Goal: Task Accomplishment & Management: Use online tool/utility

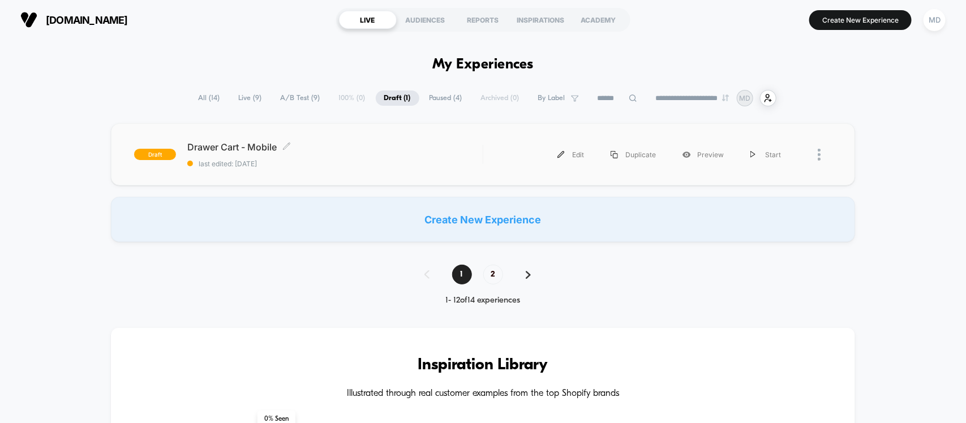
click at [462, 150] on span "Drawer Cart - Mobile Click to edit experience details" at bounding box center [334, 146] width 295 height 11
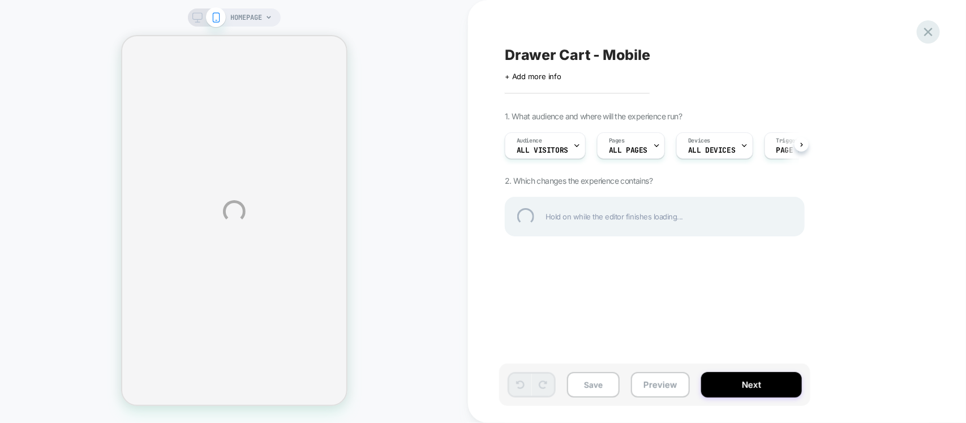
click at [934, 33] on div at bounding box center [927, 31] width 23 height 23
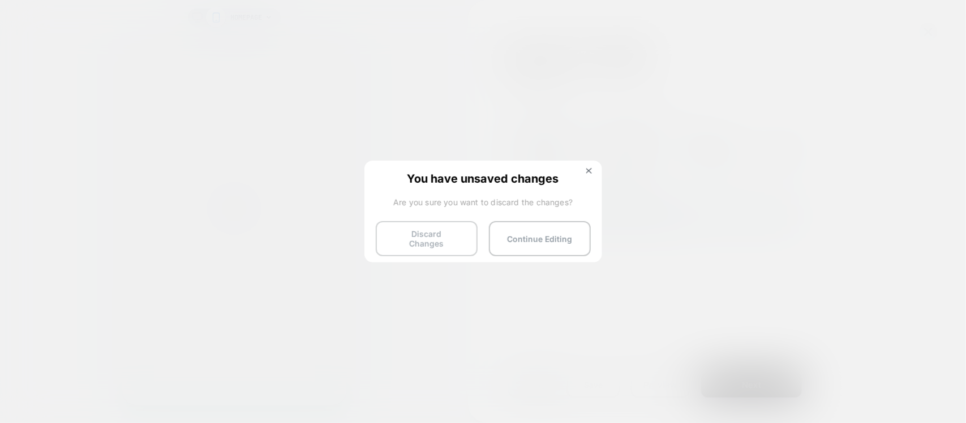
click at [423, 241] on button "Discard Changes" at bounding box center [427, 238] width 102 height 35
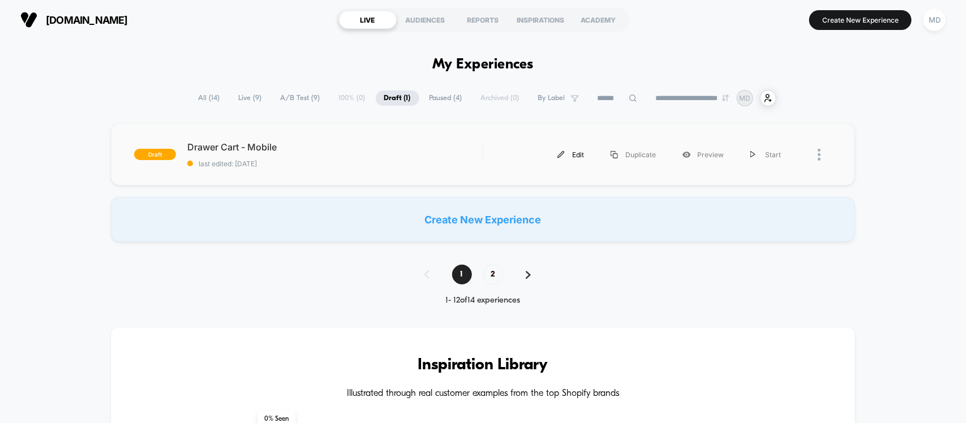
click at [570, 157] on div "Edit" at bounding box center [570, 154] width 53 height 25
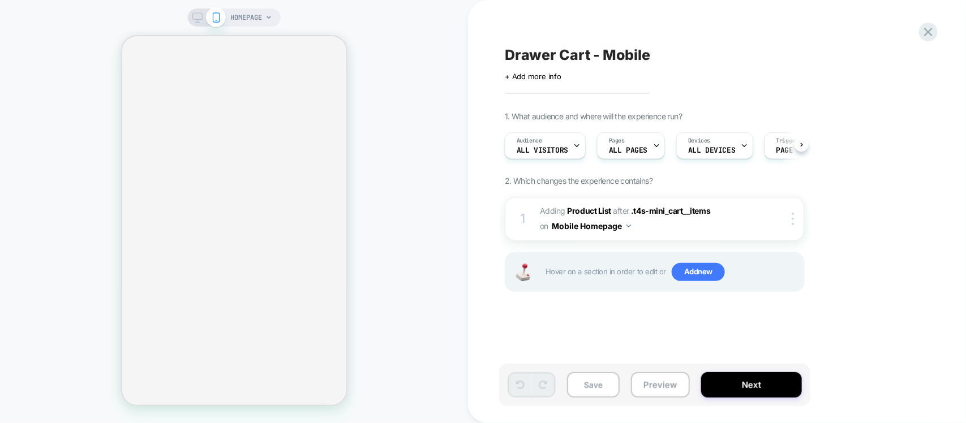
scroll to position [0, 1]
click at [928, 29] on icon at bounding box center [927, 31] width 15 height 15
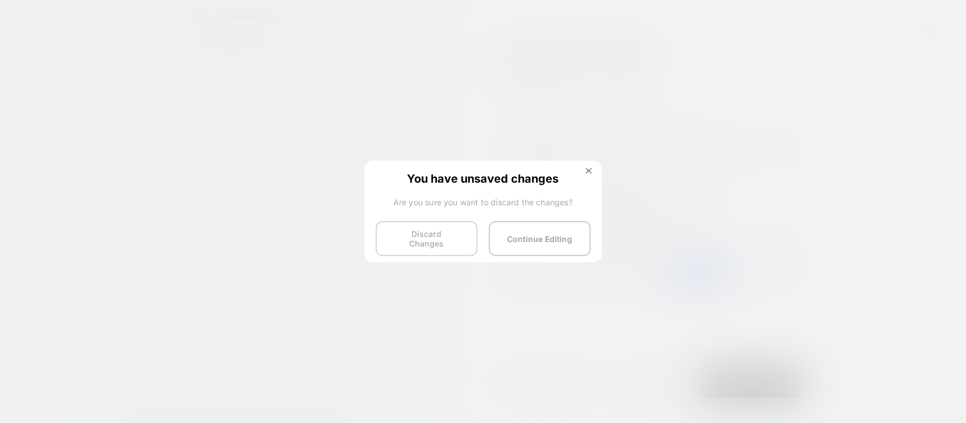
click at [462, 234] on button "Discard Changes" at bounding box center [427, 238] width 102 height 35
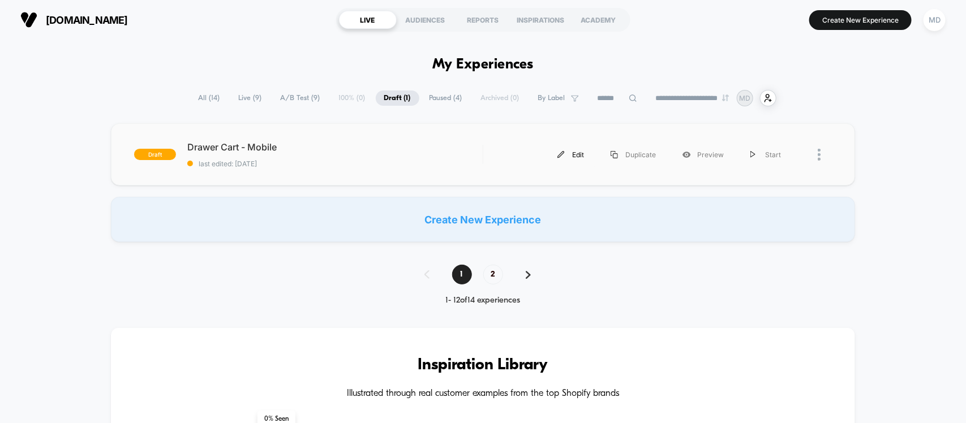
click at [571, 156] on div "Edit" at bounding box center [570, 154] width 53 height 25
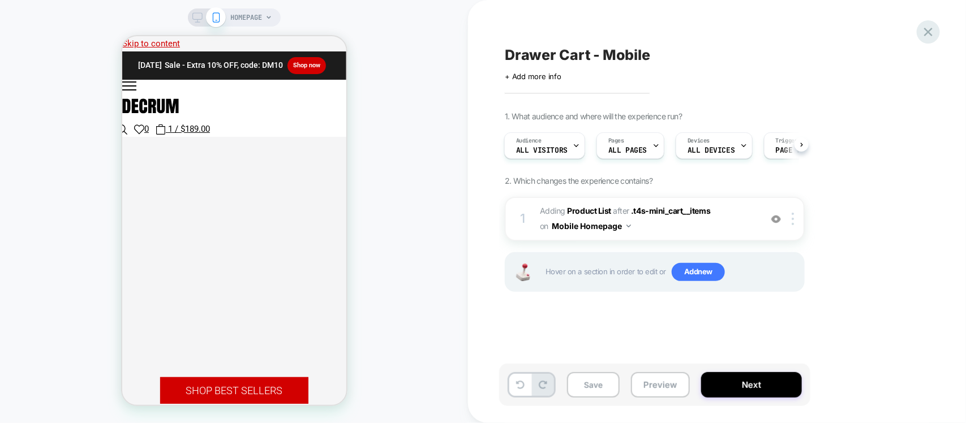
click at [929, 32] on icon at bounding box center [928, 32] width 8 height 8
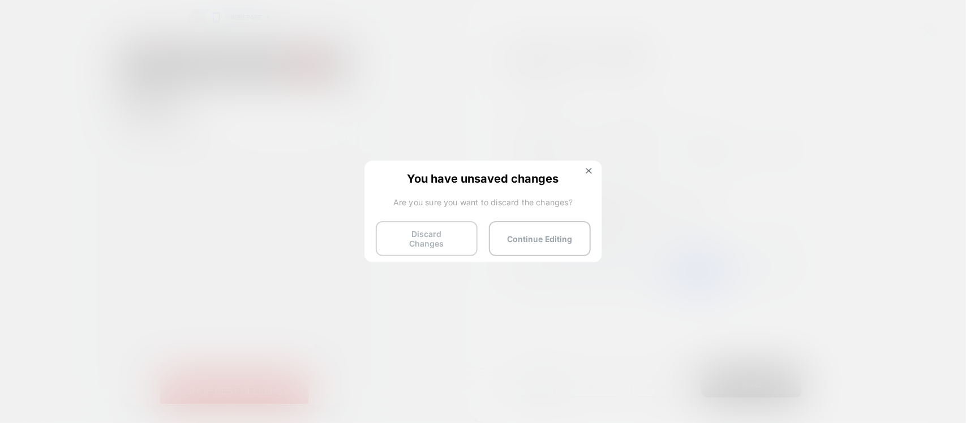
click at [425, 231] on button "Discard Changes" at bounding box center [427, 238] width 102 height 35
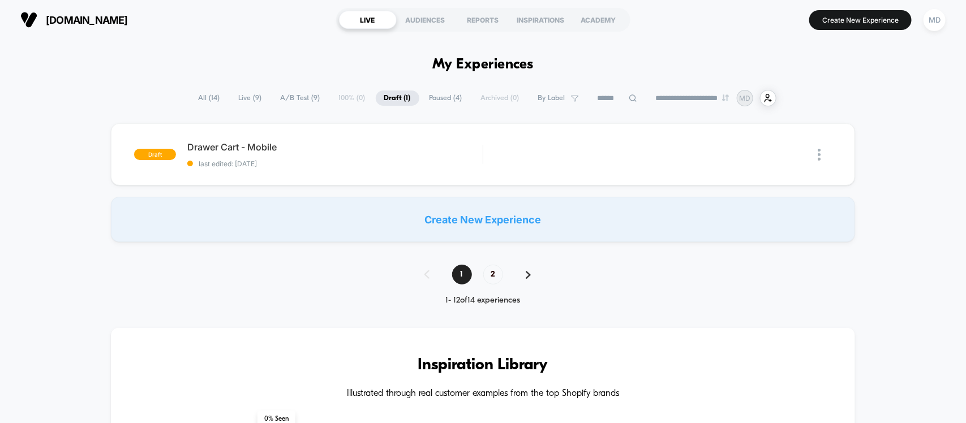
click at [283, 145] on icon at bounding box center [286, 146] width 8 height 8
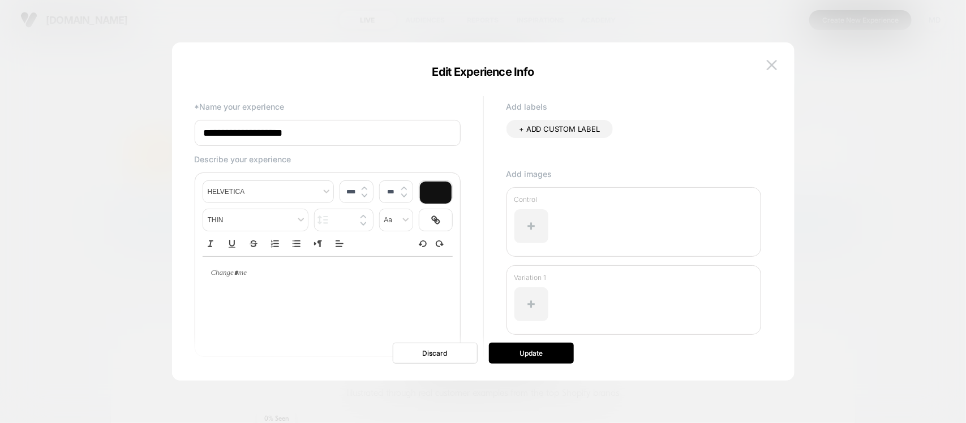
click at [348, 126] on input "**********" at bounding box center [328, 133] width 266 height 26
click at [767, 65] on img at bounding box center [771, 65] width 10 height 10
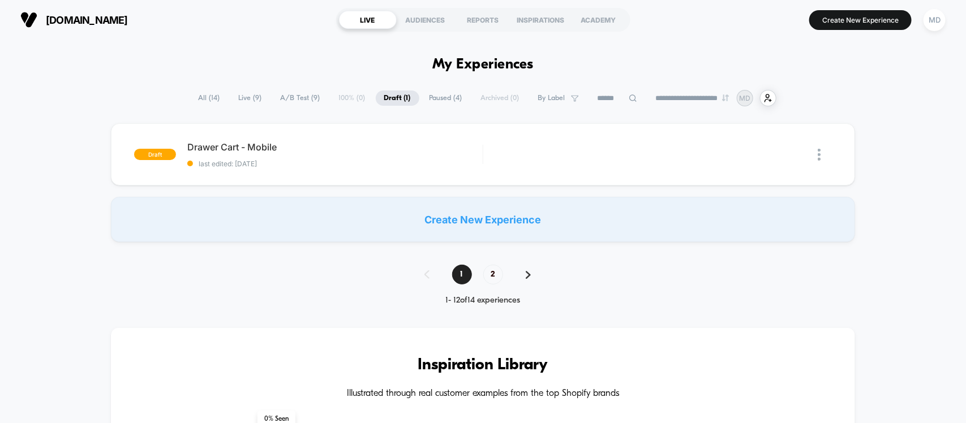
click at [238, 94] on span "Live ( 9 )" at bounding box center [250, 98] width 40 height 15
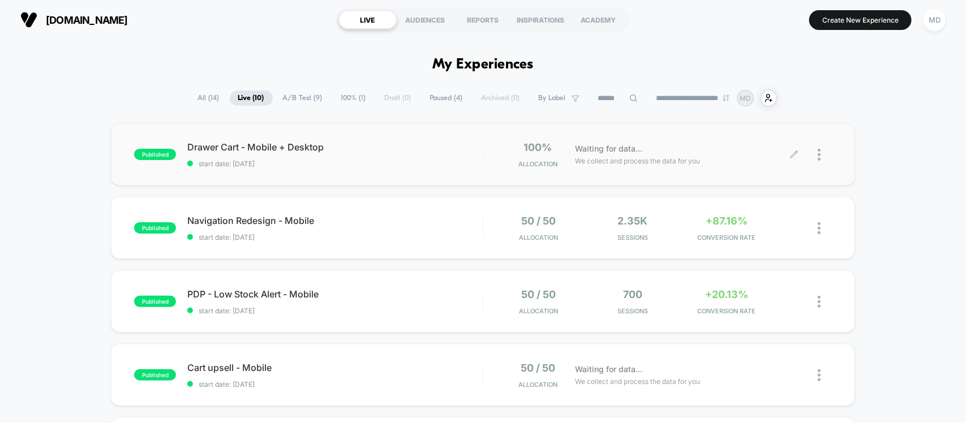
click at [823, 150] on div at bounding box center [824, 154] width 14 height 27
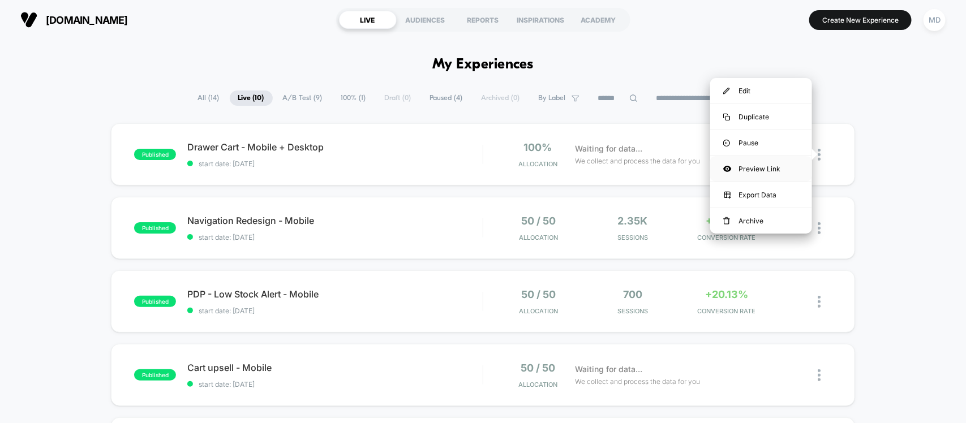
click at [754, 165] on div "Preview Link" at bounding box center [761, 168] width 102 height 25
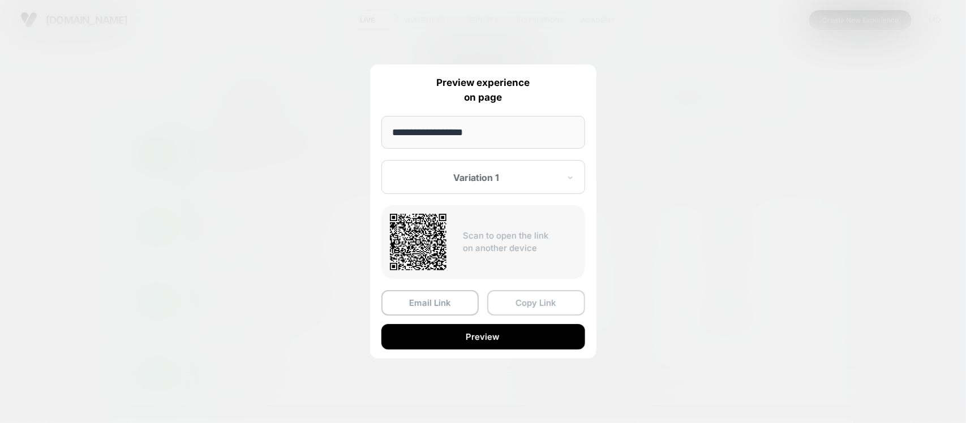
click at [522, 303] on button "Copy Link" at bounding box center [536, 302] width 98 height 25
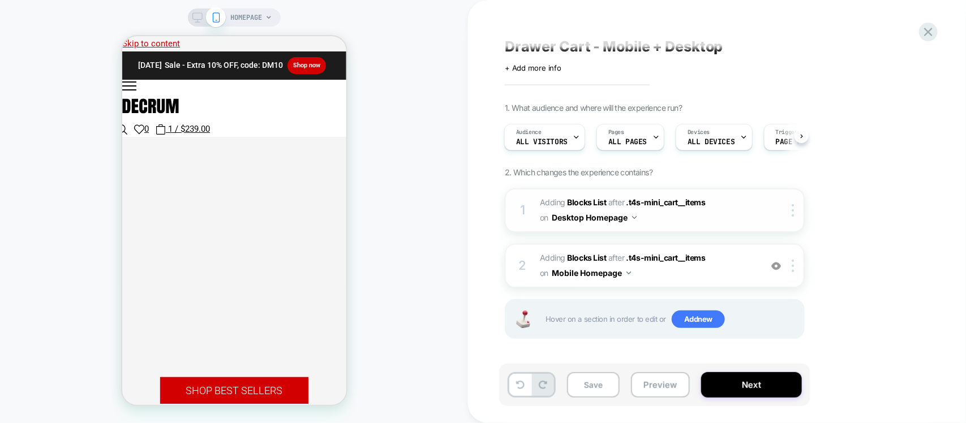
click at [726, 207] on span "#_loomi_addon_1757675996141 Adding Blocks List AFTER .t4s-mini_cart__items .t4s…" at bounding box center [648, 210] width 216 height 31
click at [705, 218] on span "#_loomi_addon_1757675996141 Adding Blocks List AFTER .t4s-mini_cart__items .t4s…" at bounding box center [648, 210] width 216 height 31
click at [771, 389] on button "Next" at bounding box center [751, 384] width 101 height 25
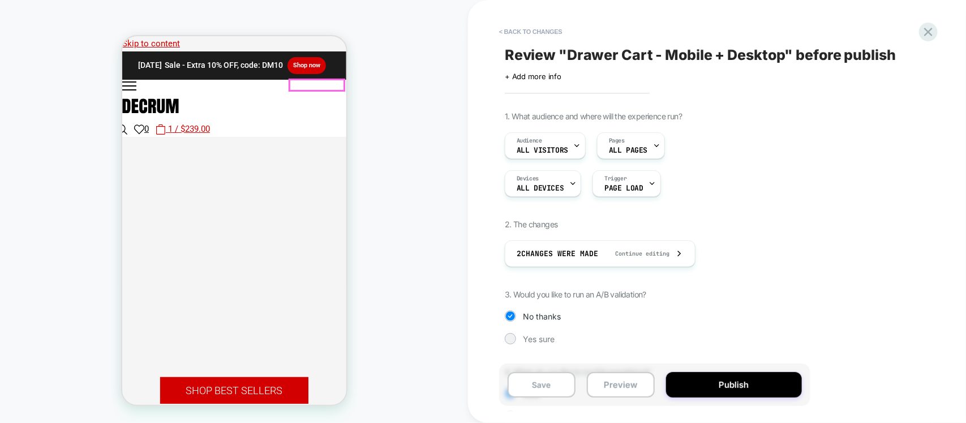
click at [165, 124] on icon at bounding box center [160, 129] width 10 height 10
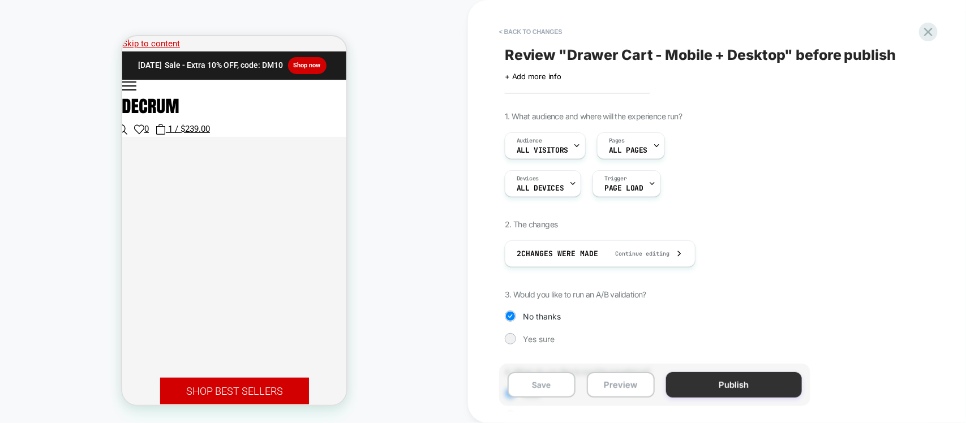
click at [713, 387] on button "Publish" at bounding box center [734, 384] width 136 height 25
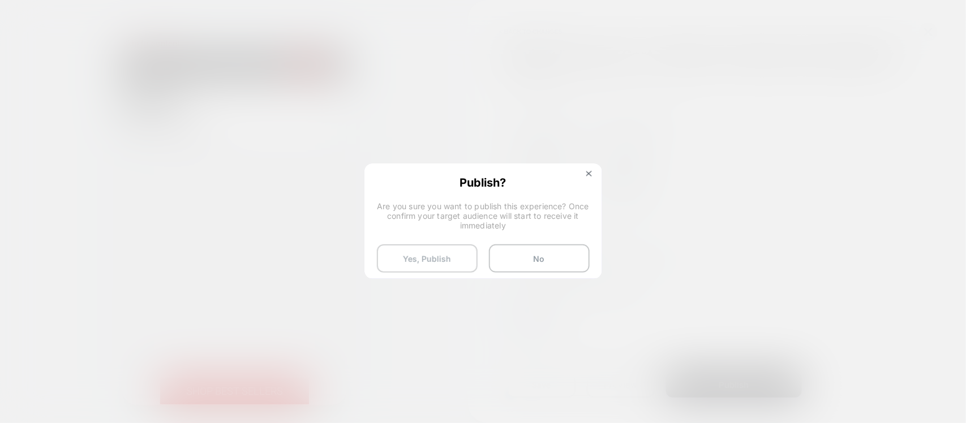
click at [447, 253] on button "Yes, Publish" at bounding box center [427, 258] width 101 height 28
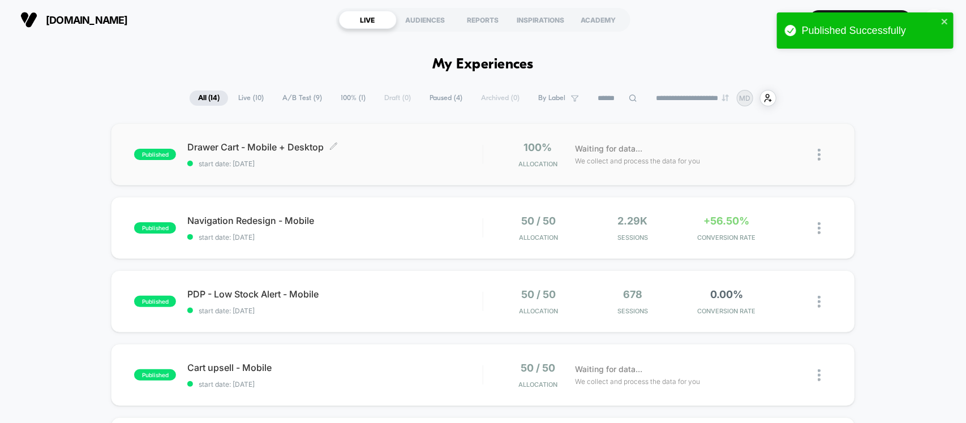
click at [274, 149] on span "Drawer Cart - Mobile + Desktop Click to edit experience details" at bounding box center [334, 146] width 295 height 11
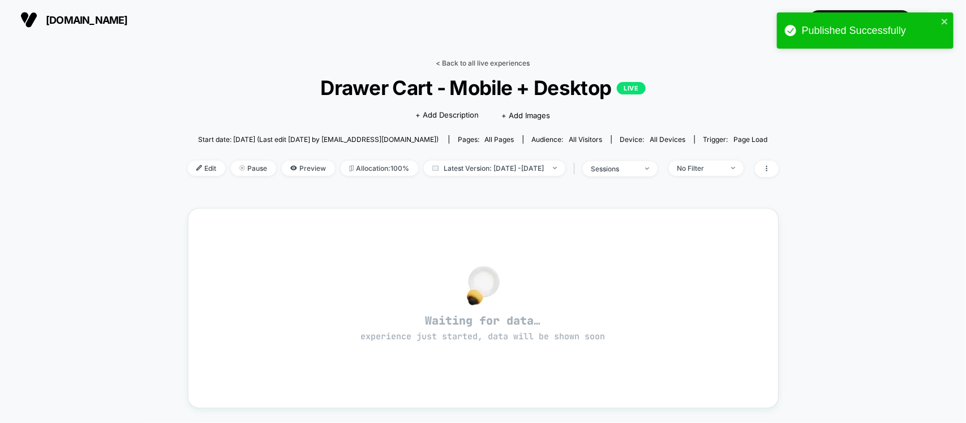
click at [479, 63] on link "< Back to all live experiences" at bounding box center [483, 63] width 94 height 8
